Goal: Find specific page/section: Find specific page/section

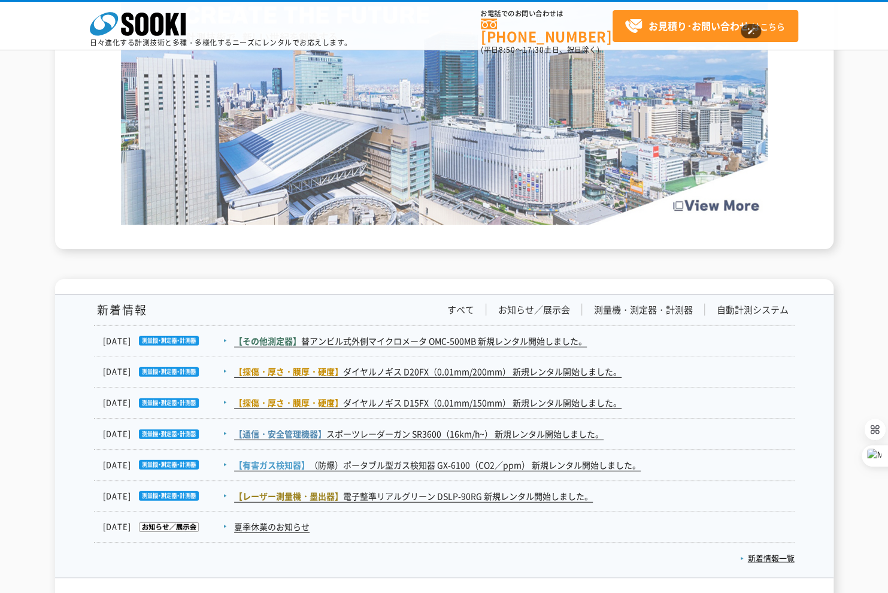
scroll to position [1384, 0]
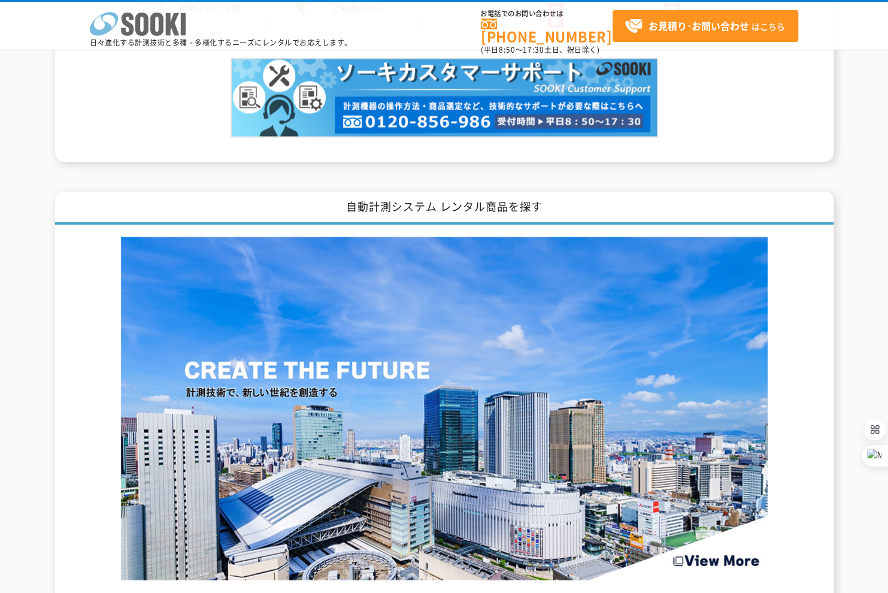
click at [101, 26] on icon "株式会社 ソーキ" at bounding box center [138, 24] width 96 height 24
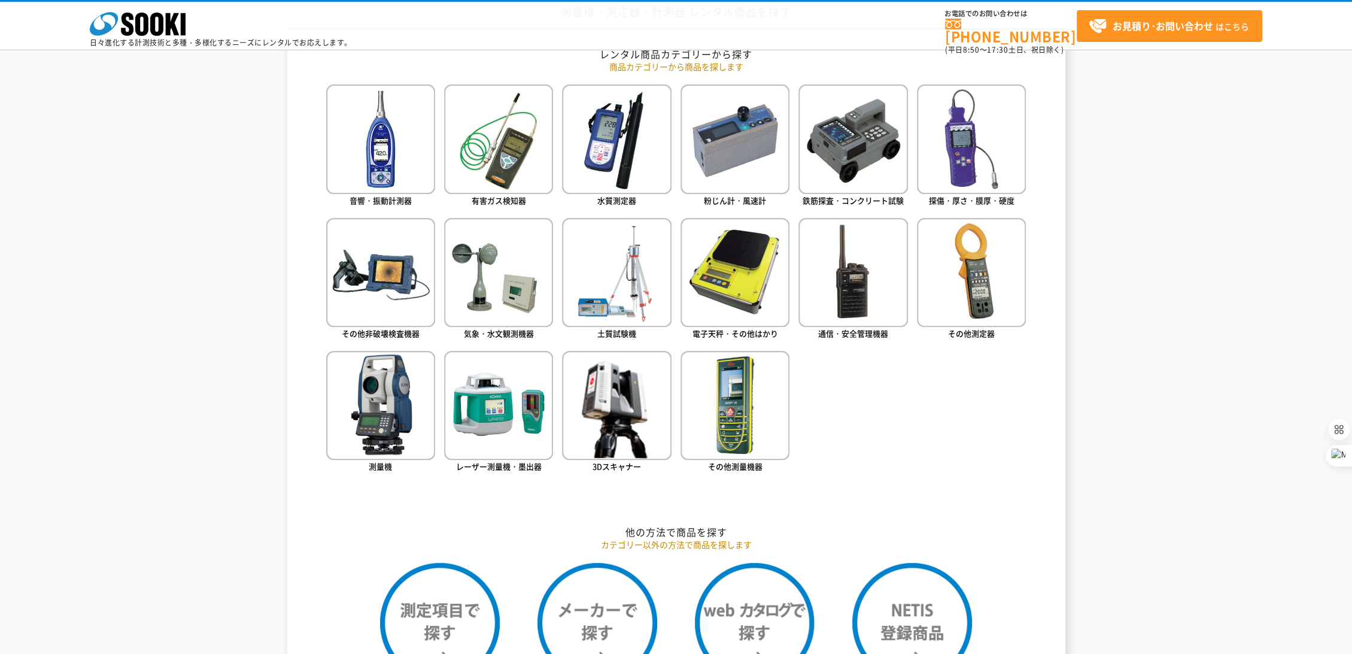
scroll to position [886, 0]
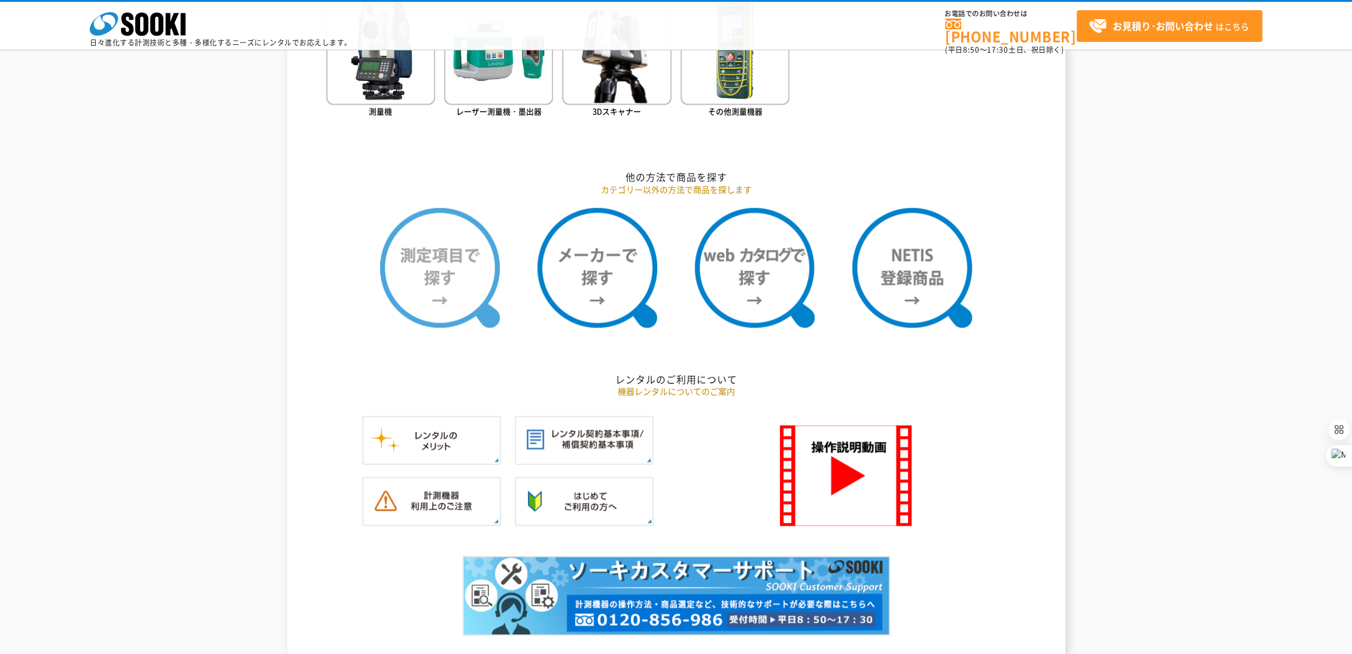
drag, startPoint x: 508, startPoint y: 256, endPoint x: 492, endPoint y: 263, distance: 17.1
click at [497, 262] on li at bounding box center [440, 268] width 156 height 120
click at [474, 263] on img at bounding box center [440, 268] width 120 height 120
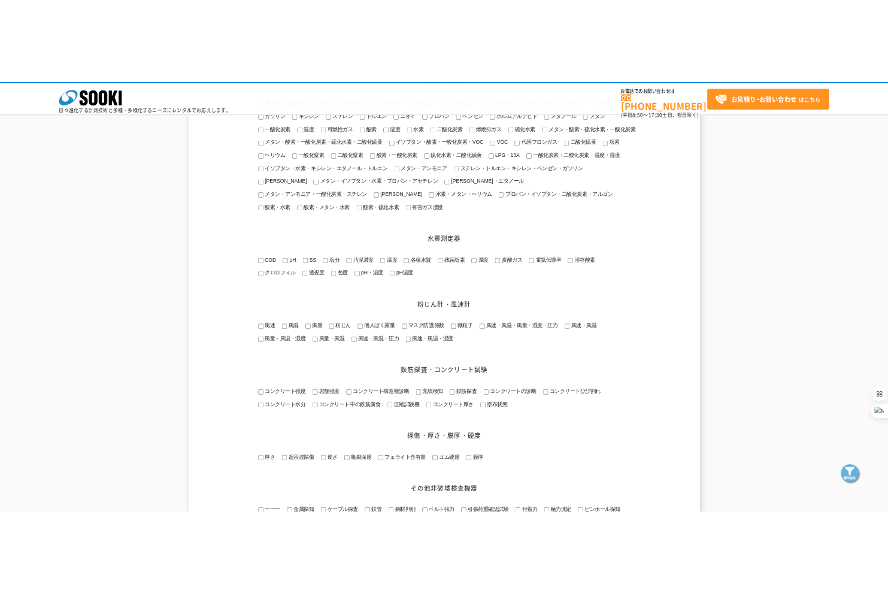
scroll to position [531, 0]
